Goal: Task Accomplishment & Management: Complete application form

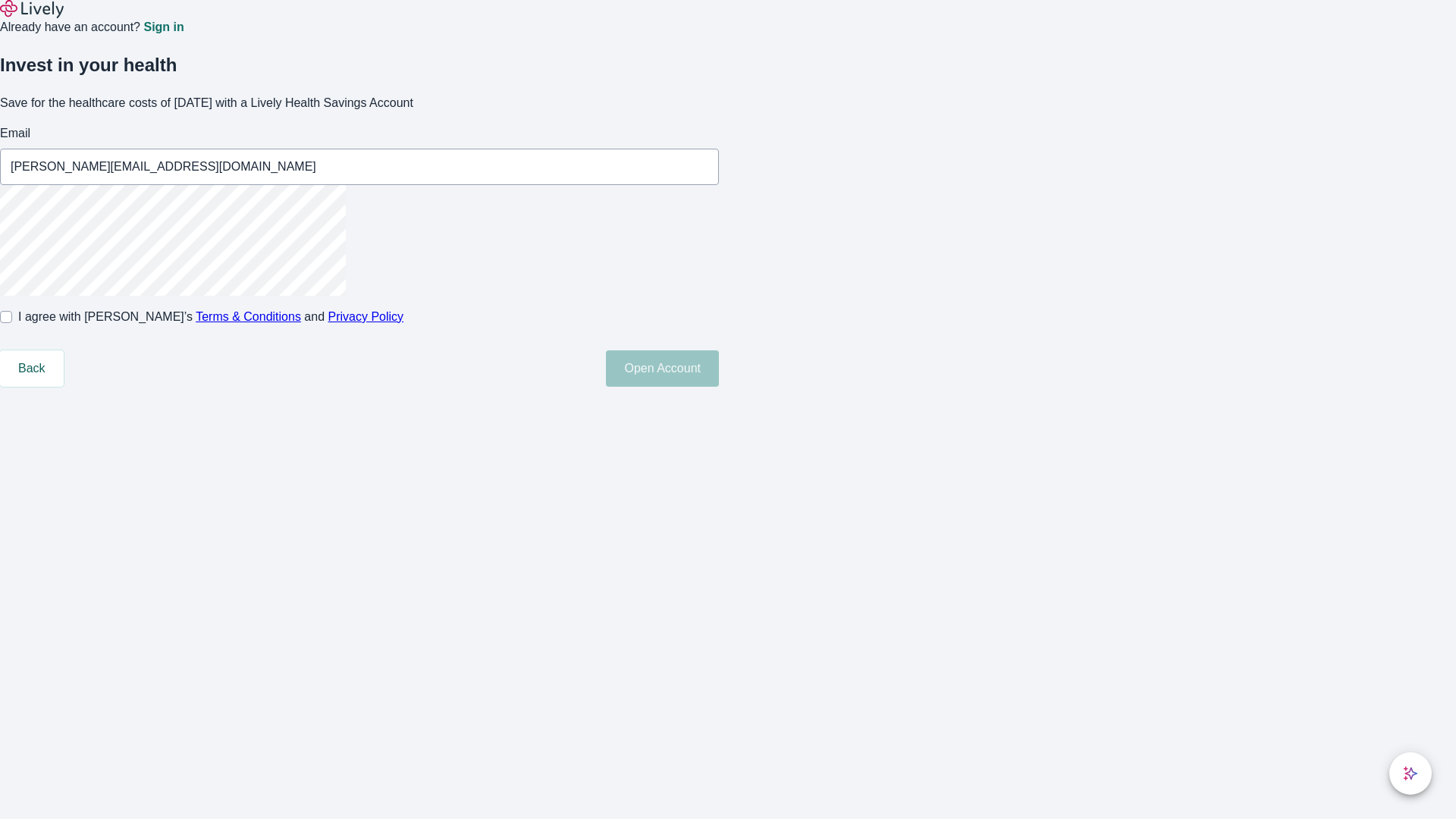
click at [12, 323] on input "I agree with Lively’s Terms & Conditions and Privacy Policy" at bounding box center [6, 317] width 12 height 12
checkbox input "true"
click at [719, 387] on button "Open Account" at bounding box center [662, 369] width 113 height 37
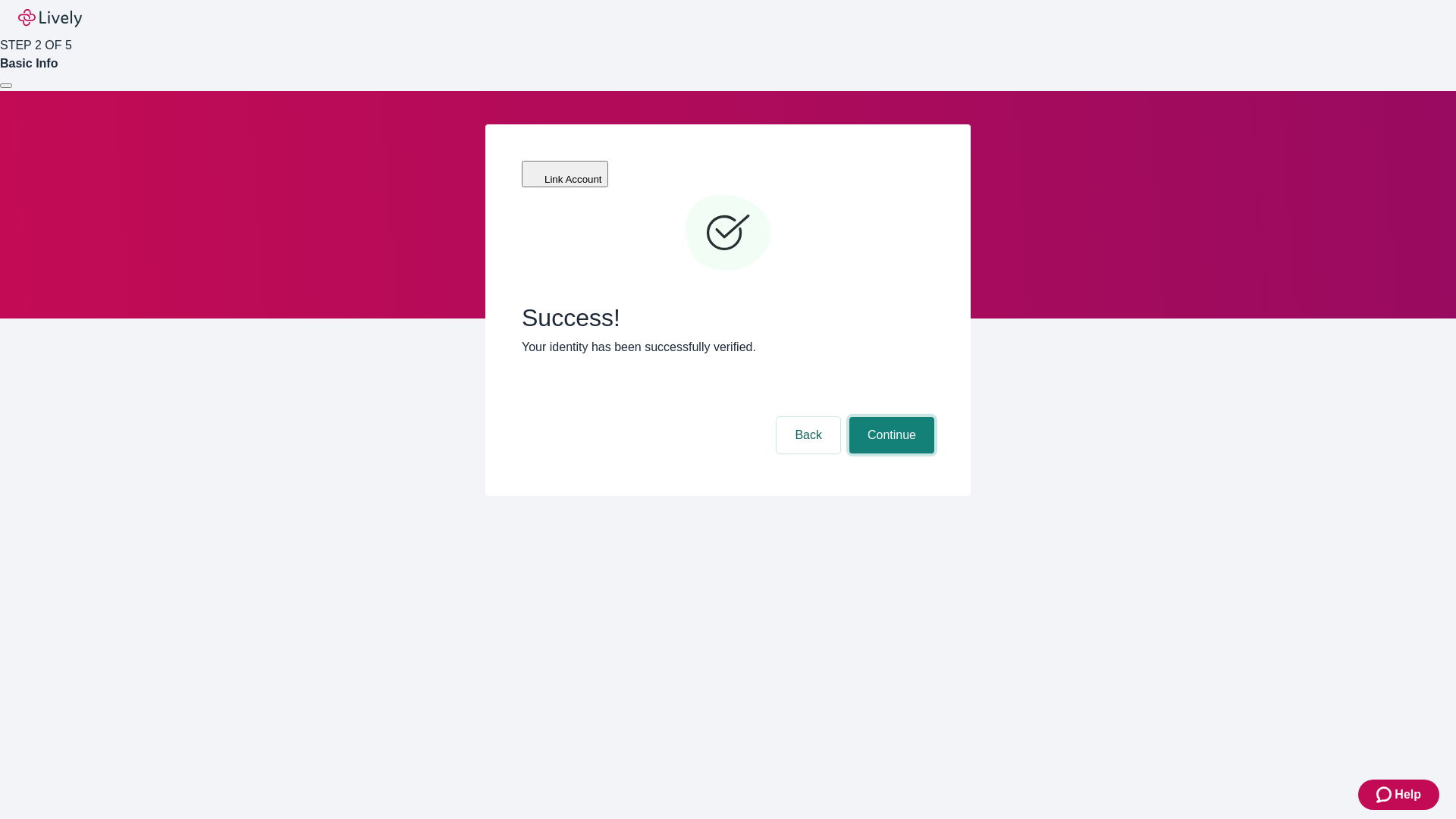
click at [890, 417] on button "Continue" at bounding box center [892, 436] width 85 height 37
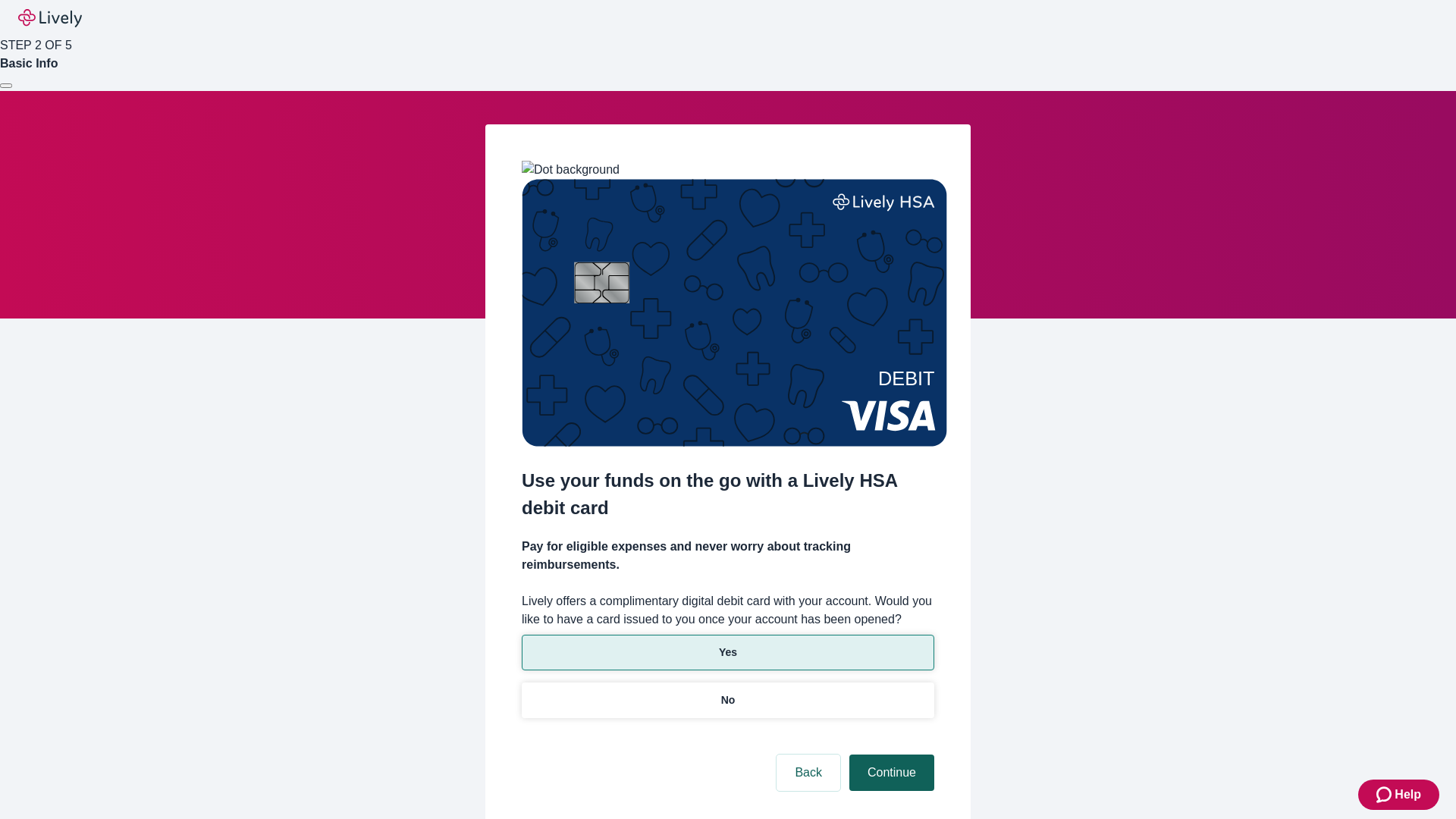
click at [727, 692] on p "No" at bounding box center [728, 700] width 14 height 16
click at [890, 755] on button "Continue" at bounding box center [892, 773] width 85 height 37
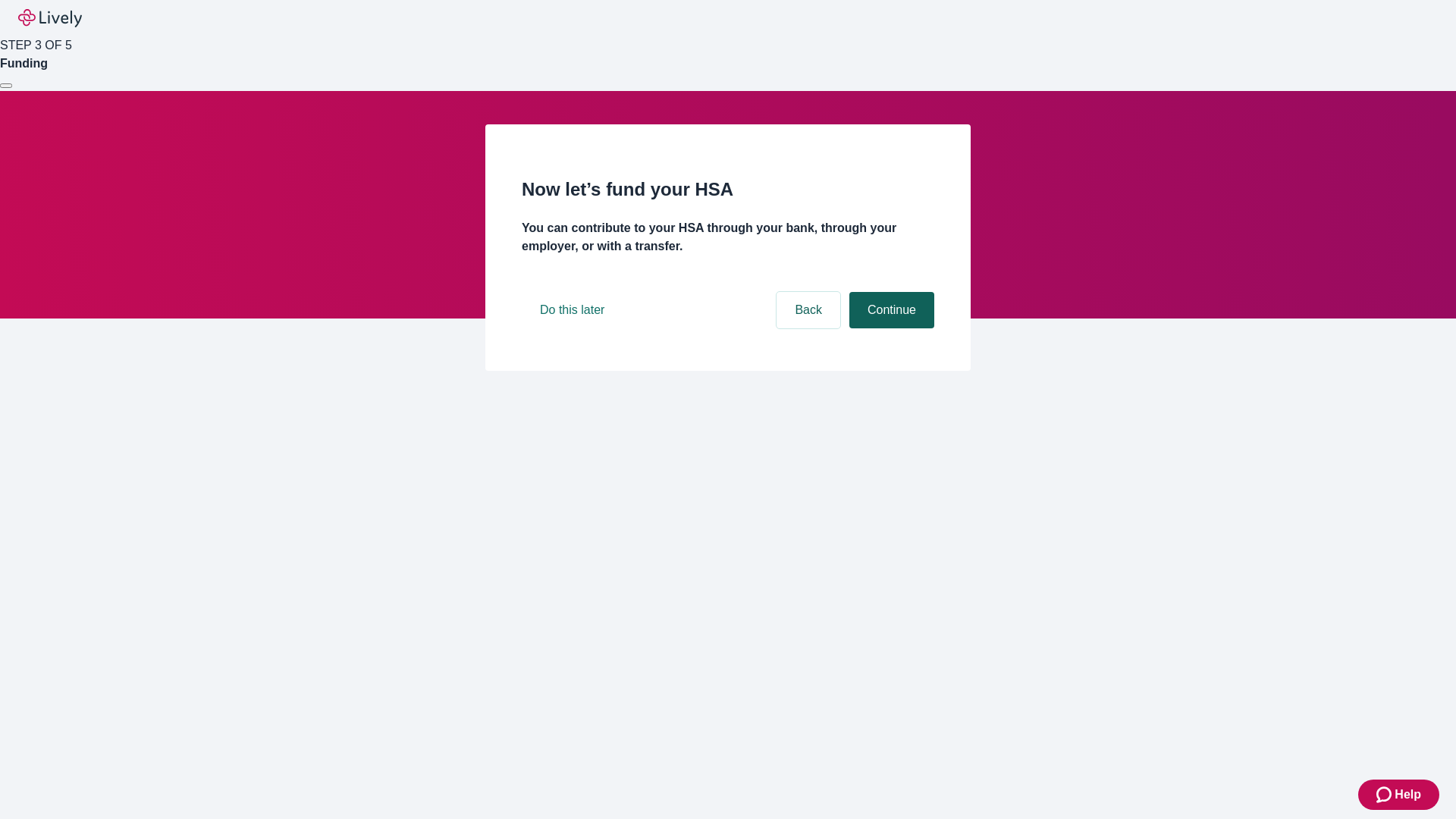
click at [890, 328] on button "Continue" at bounding box center [892, 310] width 85 height 37
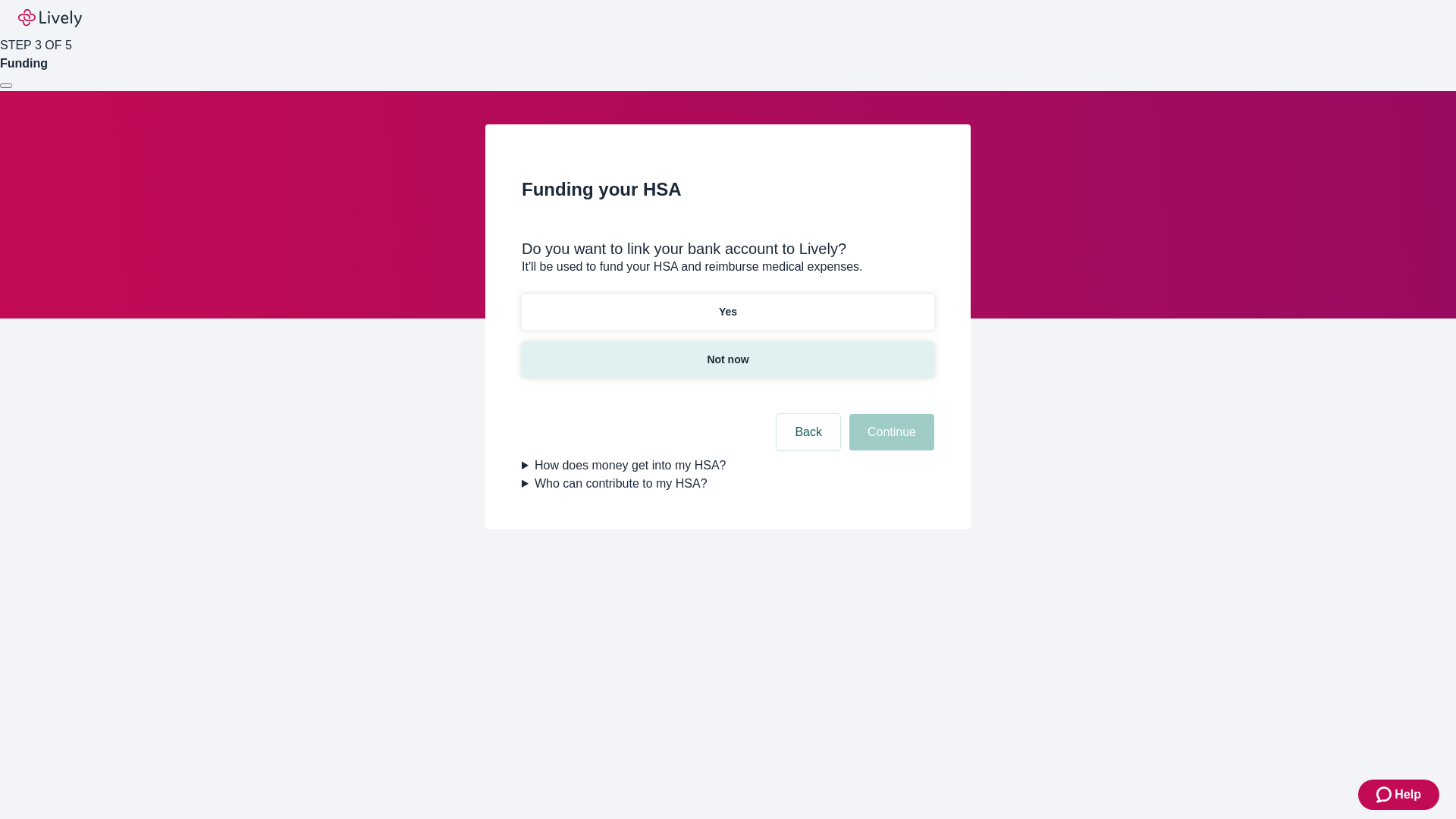
click at [727, 352] on p "Not now" at bounding box center [727, 359] width 42 height 16
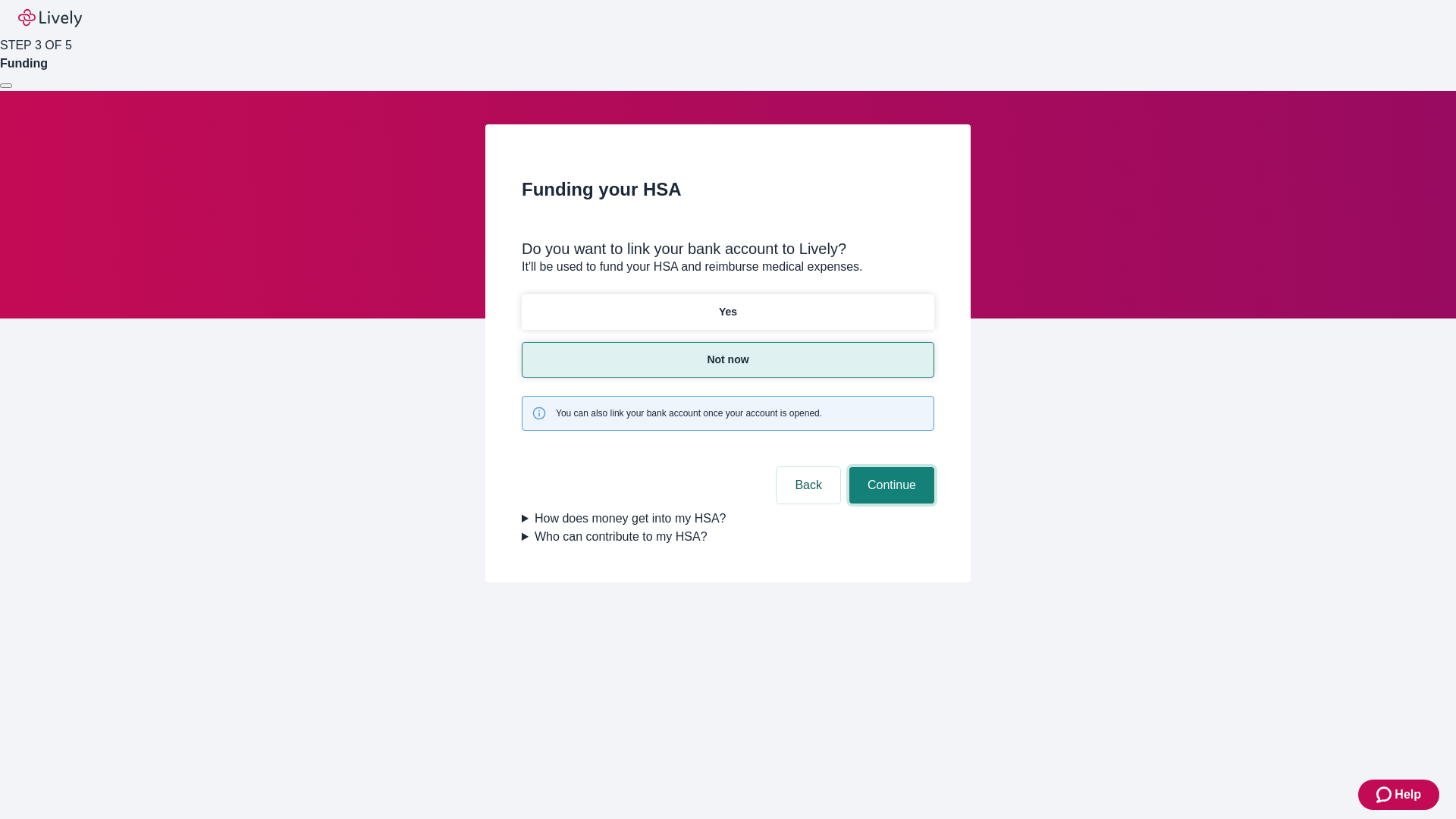
click at [890, 467] on button "Continue" at bounding box center [892, 486] width 85 height 37
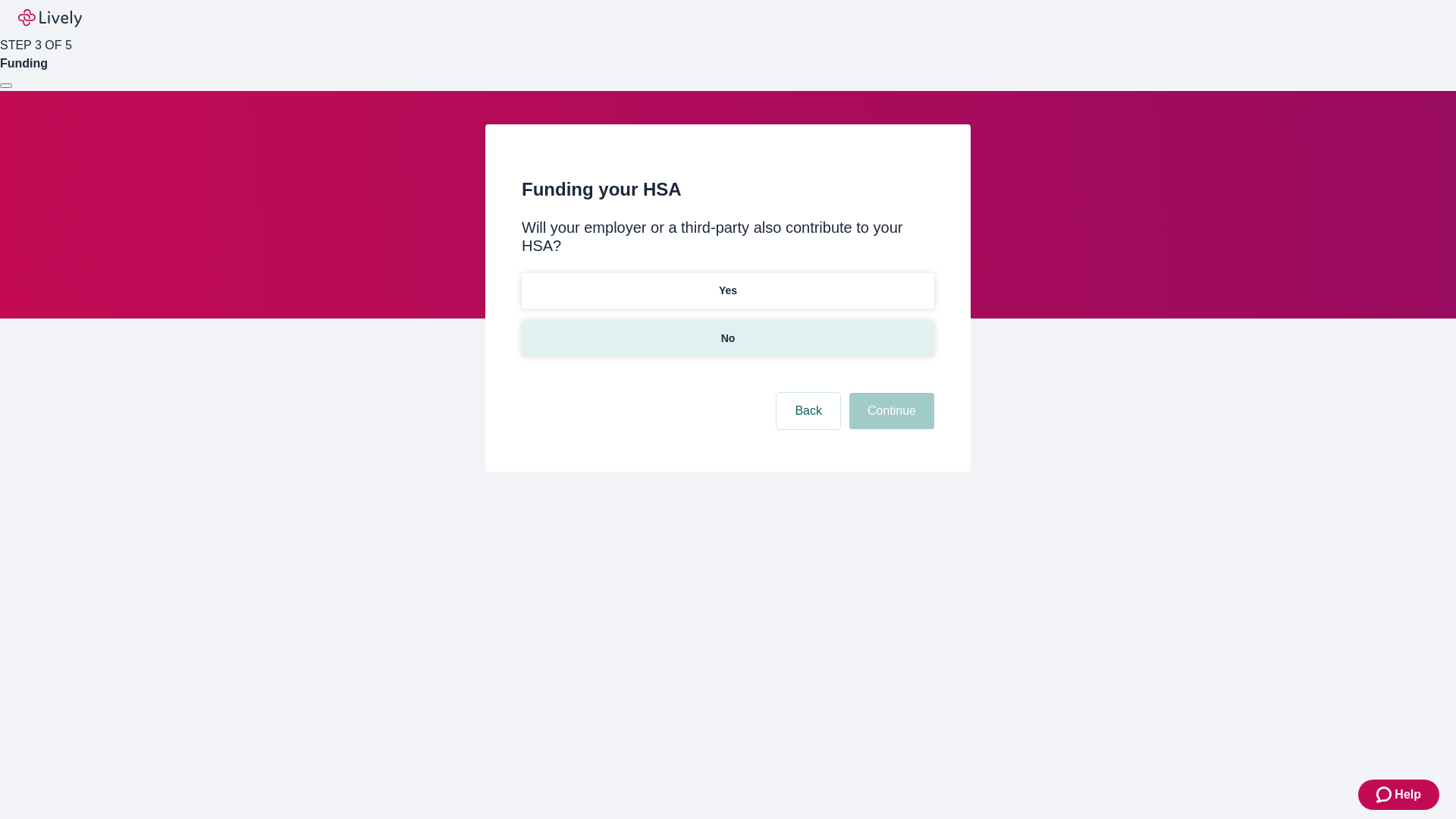
click at [727, 331] on p "No" at bounding box center [728, 338] width 14 height 16
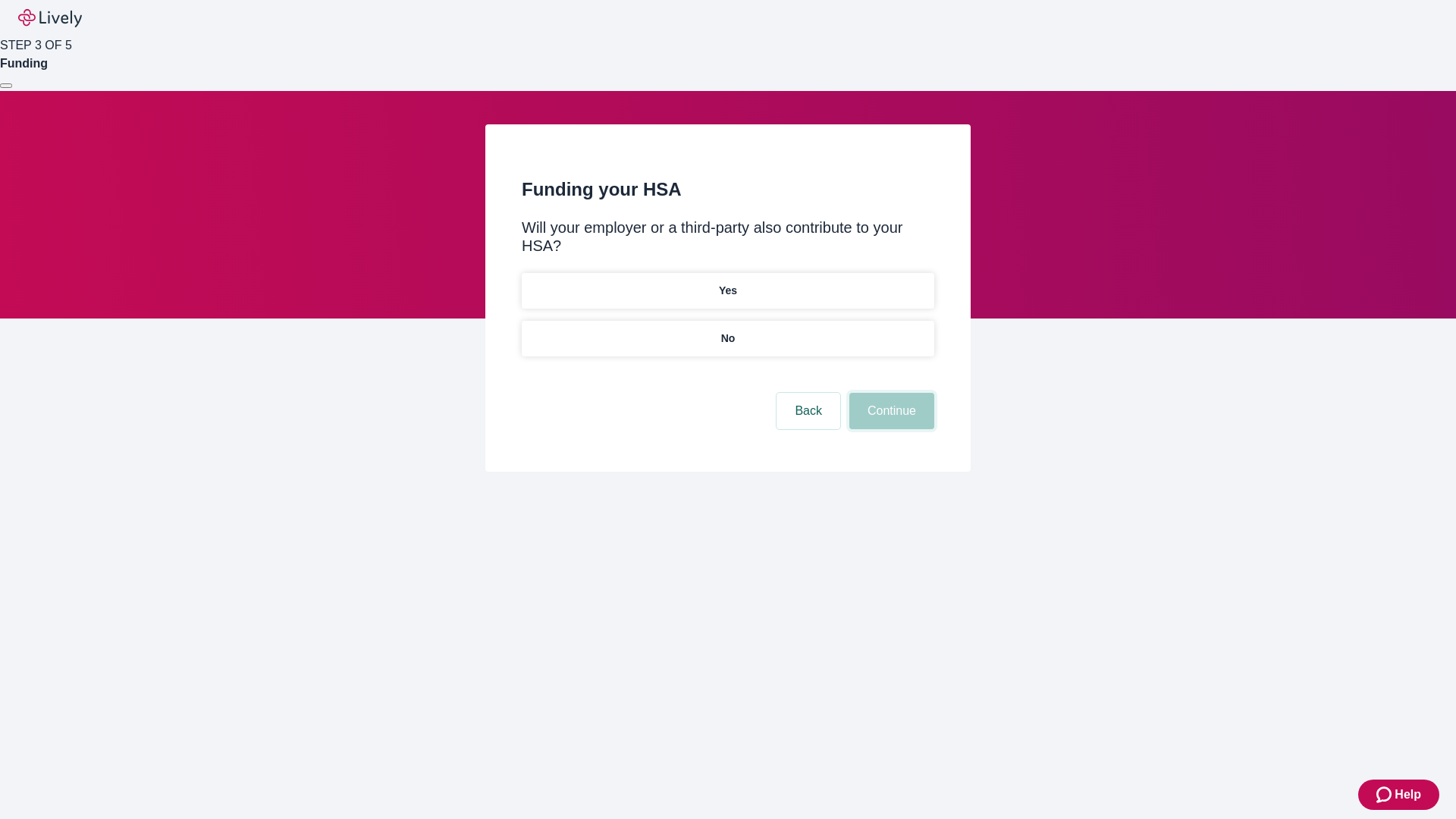
click at [890, 393] on button "Continue" at bounding box center [892, 412] width 85 height 37
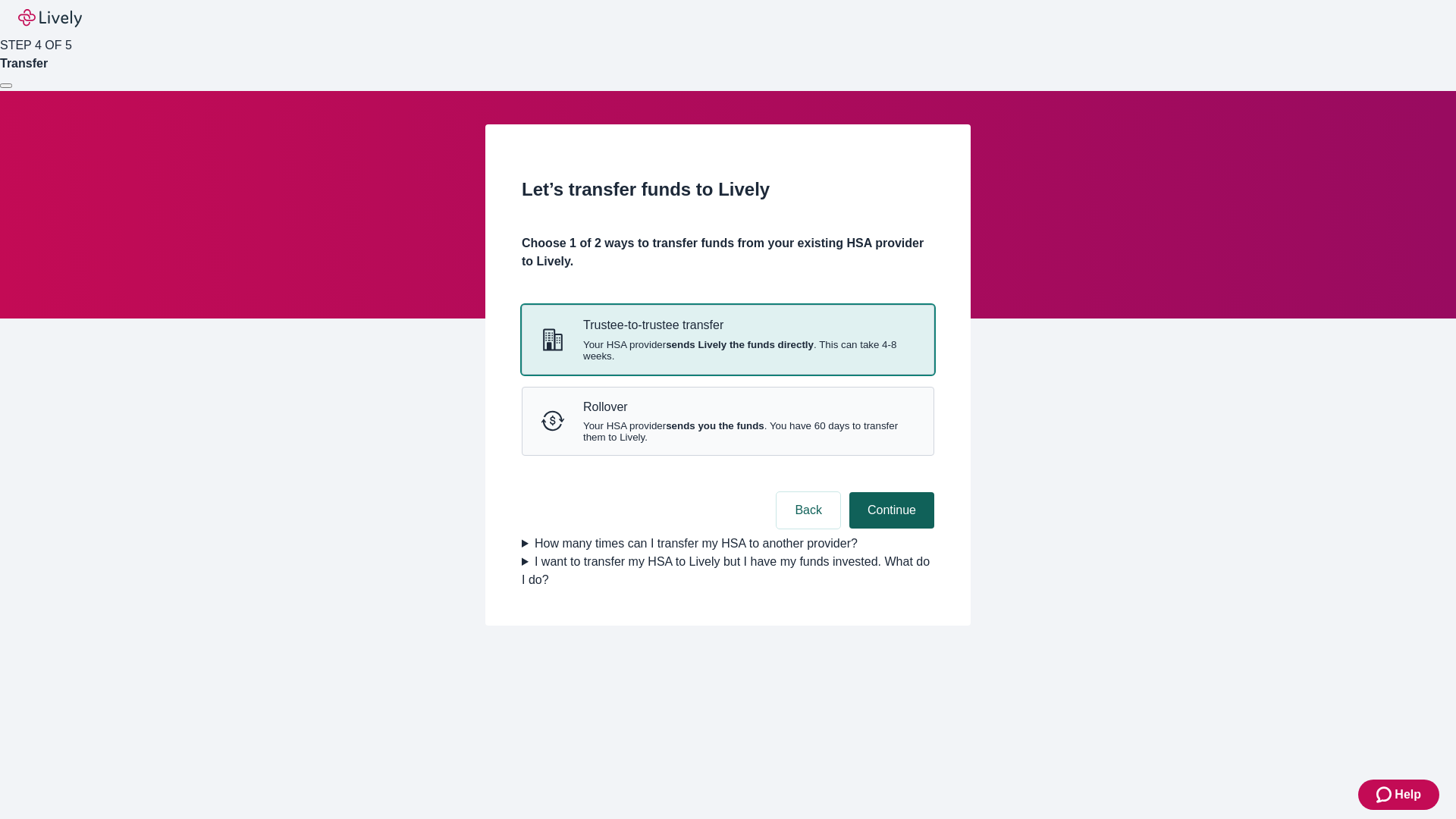
click at [727, 351] on strong "sends Lively the funds directly" at bounding box center [740, 345] width 148 height 12
click at [890, 529] on button "Continue" at bounding box center [892, 511] width 85 height 37
